Goal: Transaction & Acquisition: Book appointment/travel/reservation

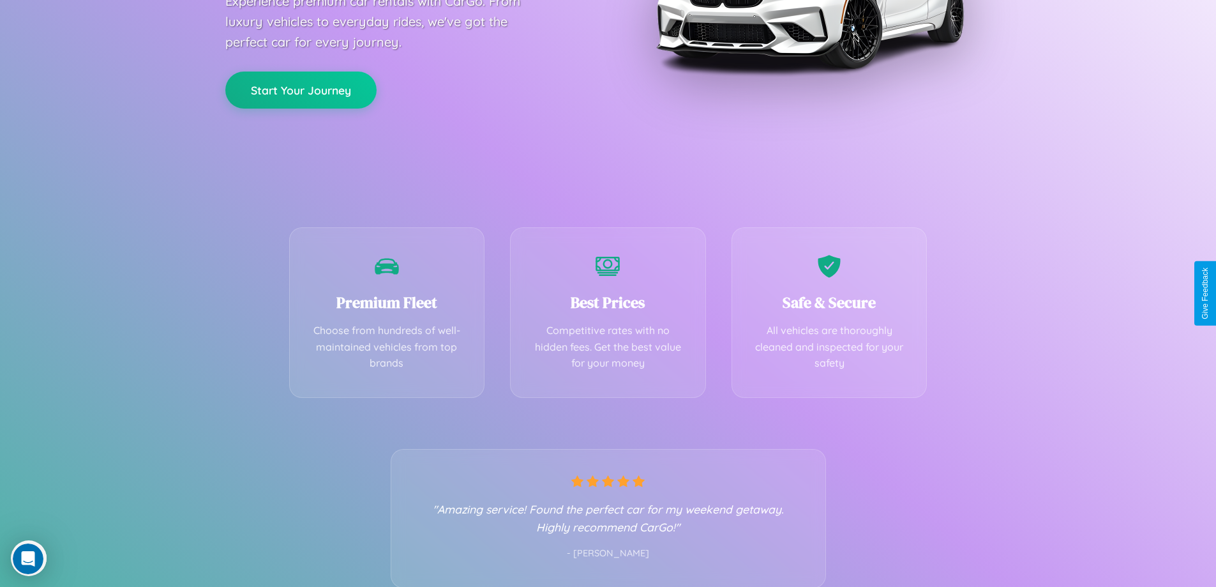
scroll to position [252, 0]
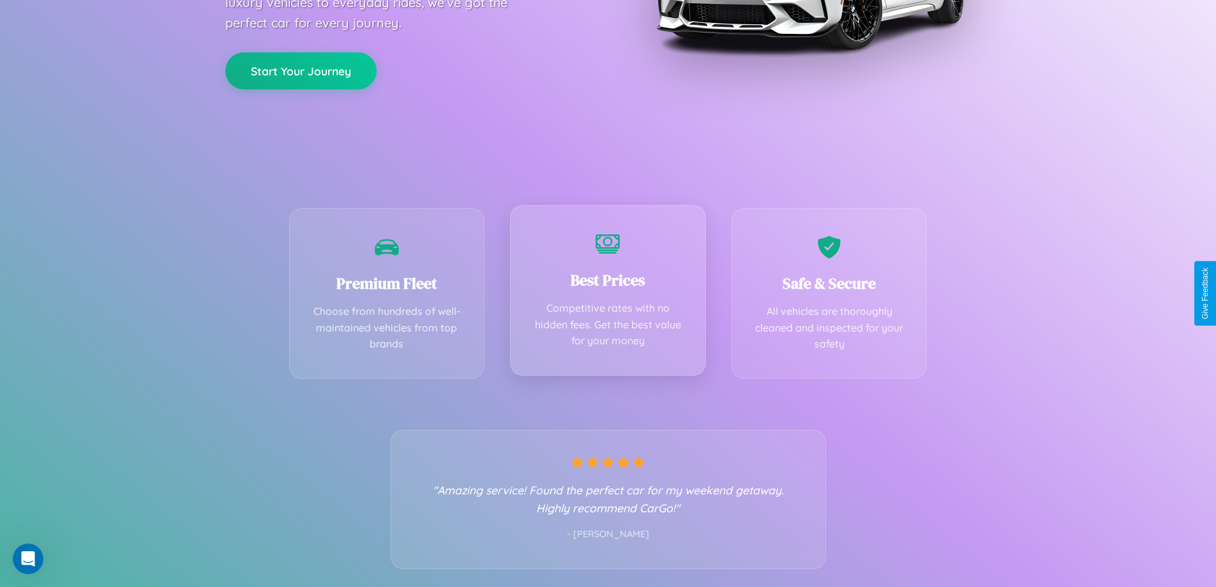
click at [608, 293] on div "Best Prices Competitive rates with no hidden fees. Get the best value for your …" at bounding box center [608, 290] width 196 height 170
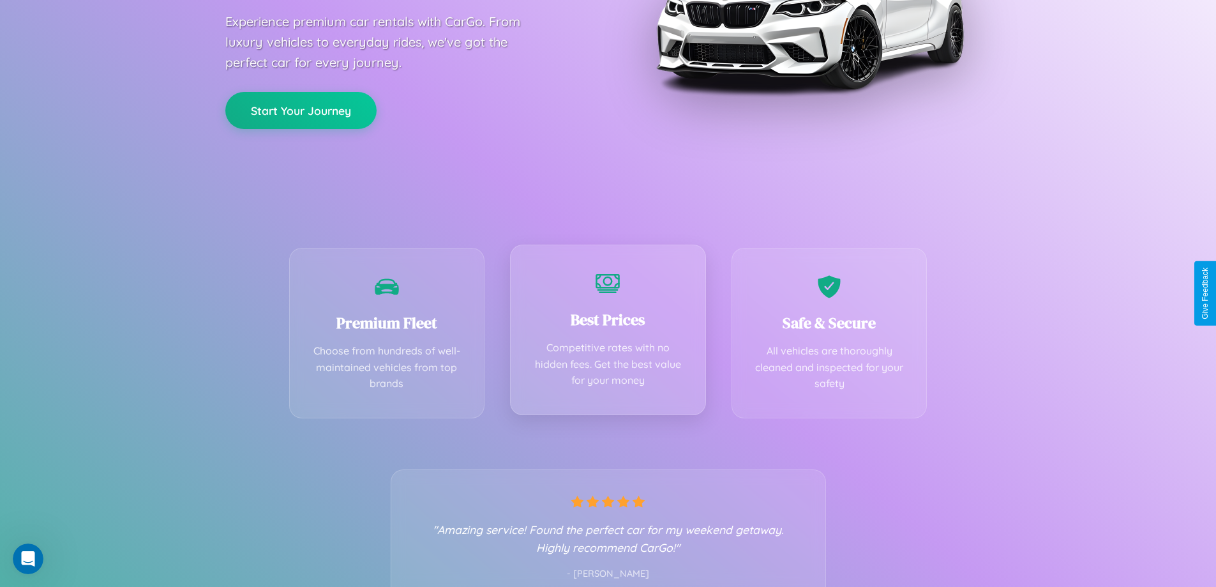
scroll to position [0, 0]
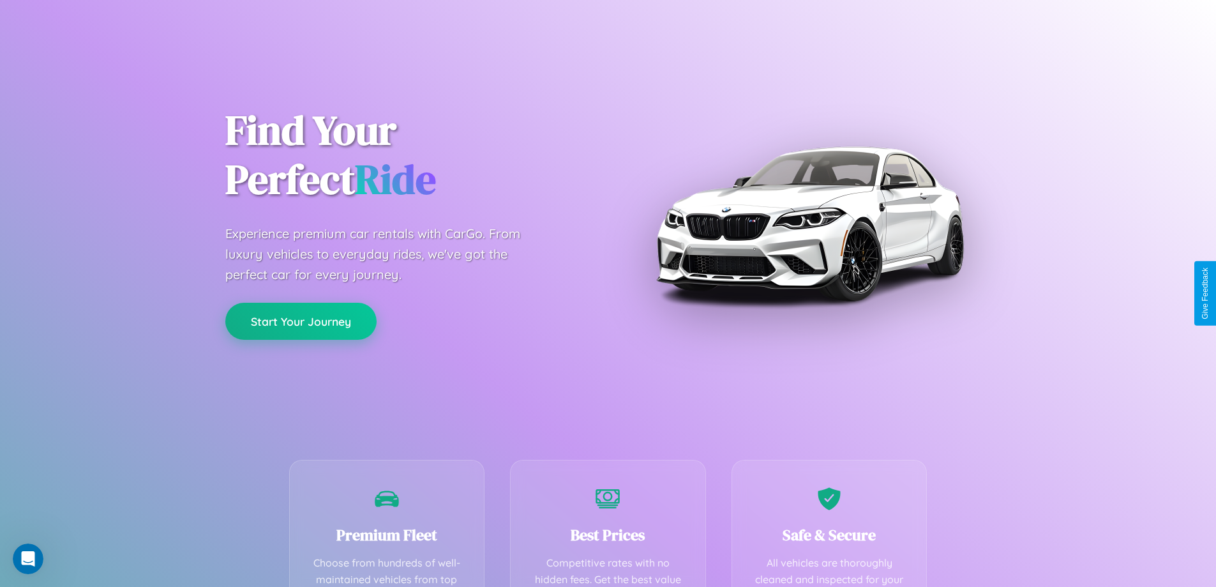
click at [301, 321] on button "Start Your Journey" at bounding box center [300, 321] width 151 height 37
click at [301, 320] on button "Start Your Journey" at bounding box center [300, 321] width 151 height 37
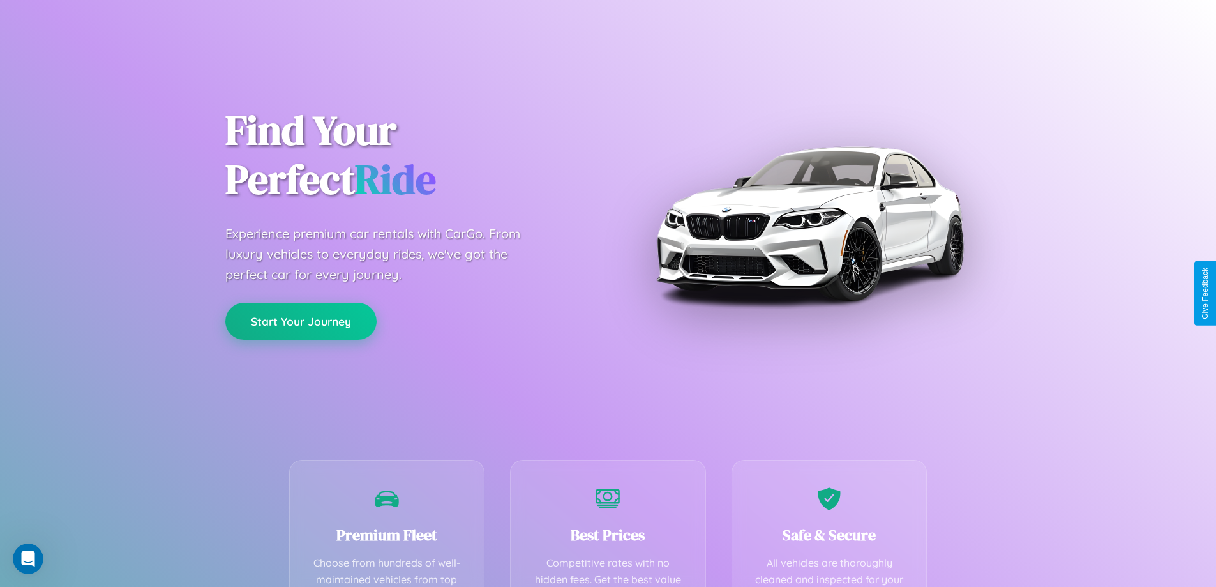
click at [301, 320] on button "Start Your Journey" at bounding box center [300, 321] width 151 height 37
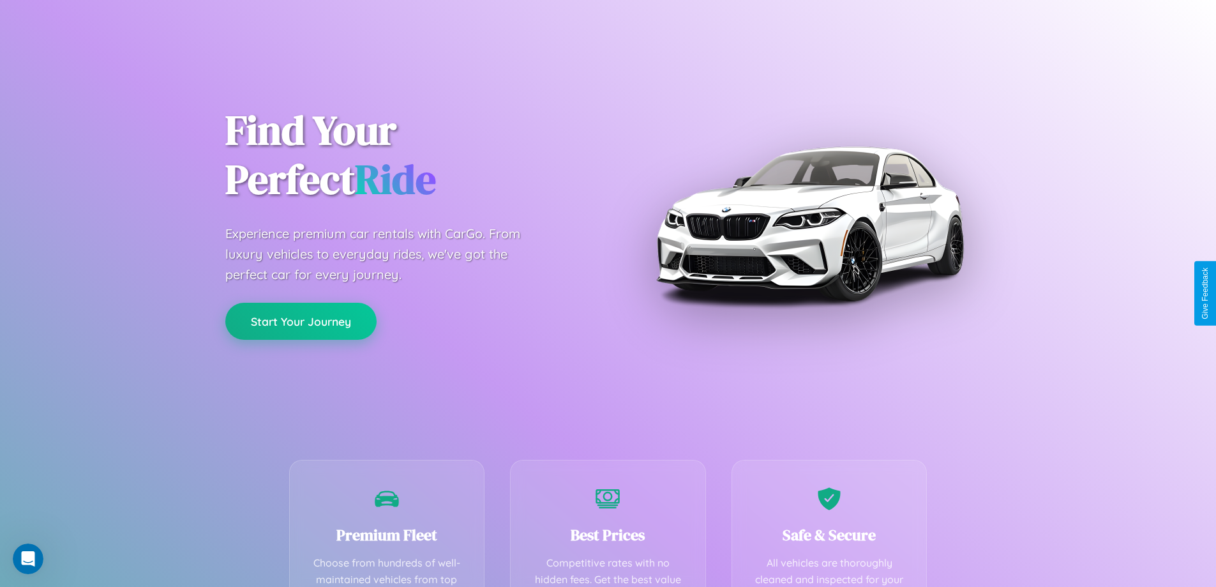
click at [301, 320] on button "Start Your Journey" at bounding box center [300, 321] width 151 height 37
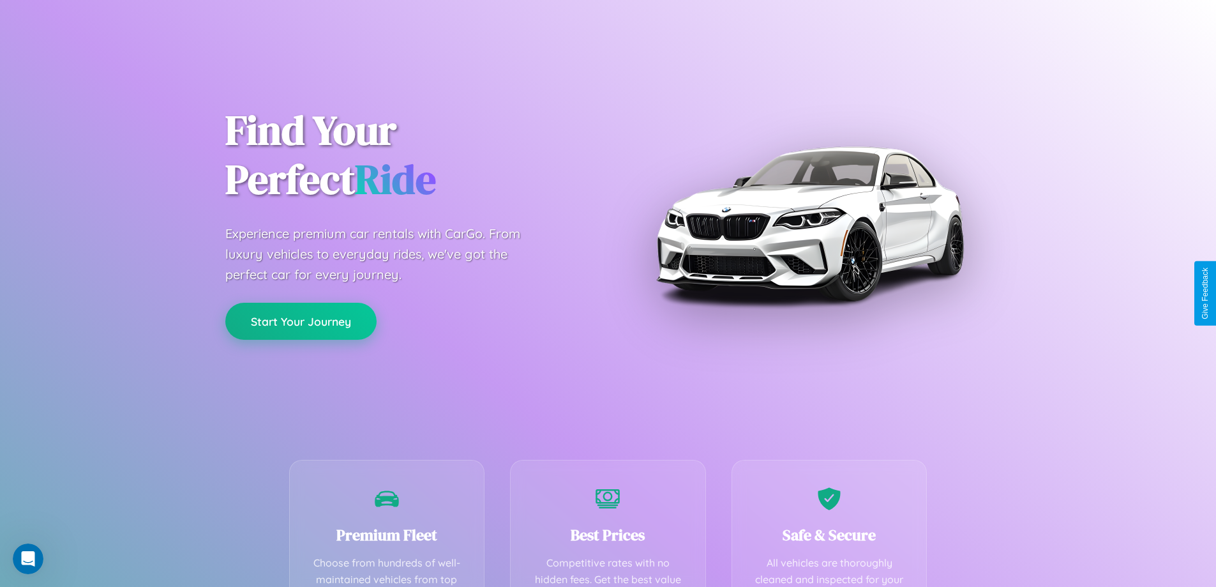
click at [301, 320] on button "Start Your Journey" at bounding box center [300, 321] width 151 height 37
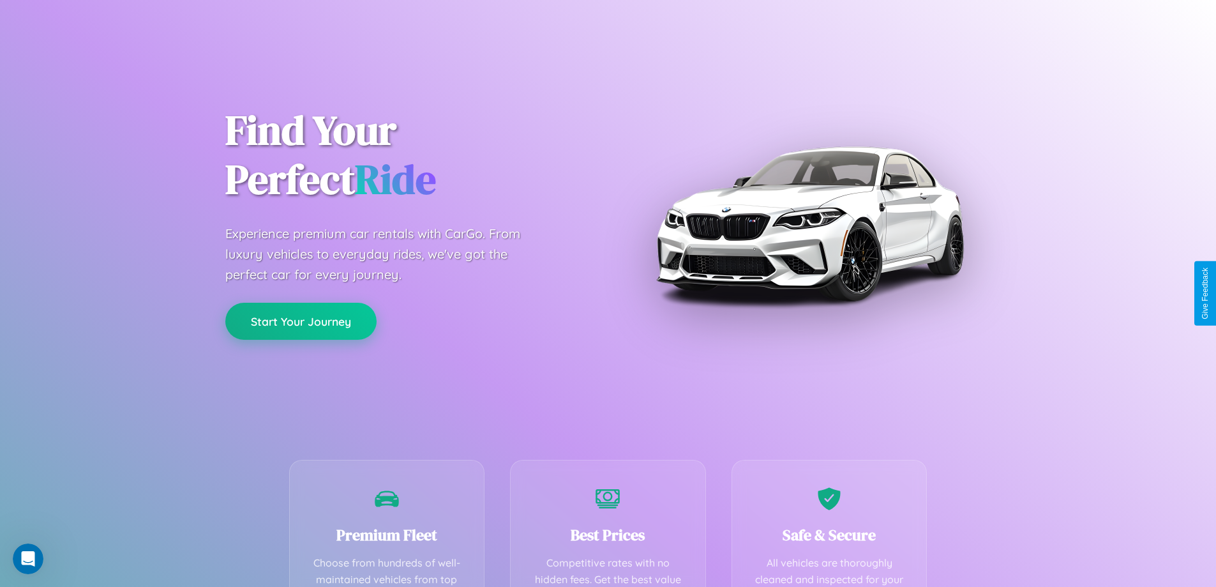
click at [301, 320] on button "Start Your Journey" at bounding box center [300, 321] width 151 height 37
